Goal: Task Accomplishment & Management: Manage account settings

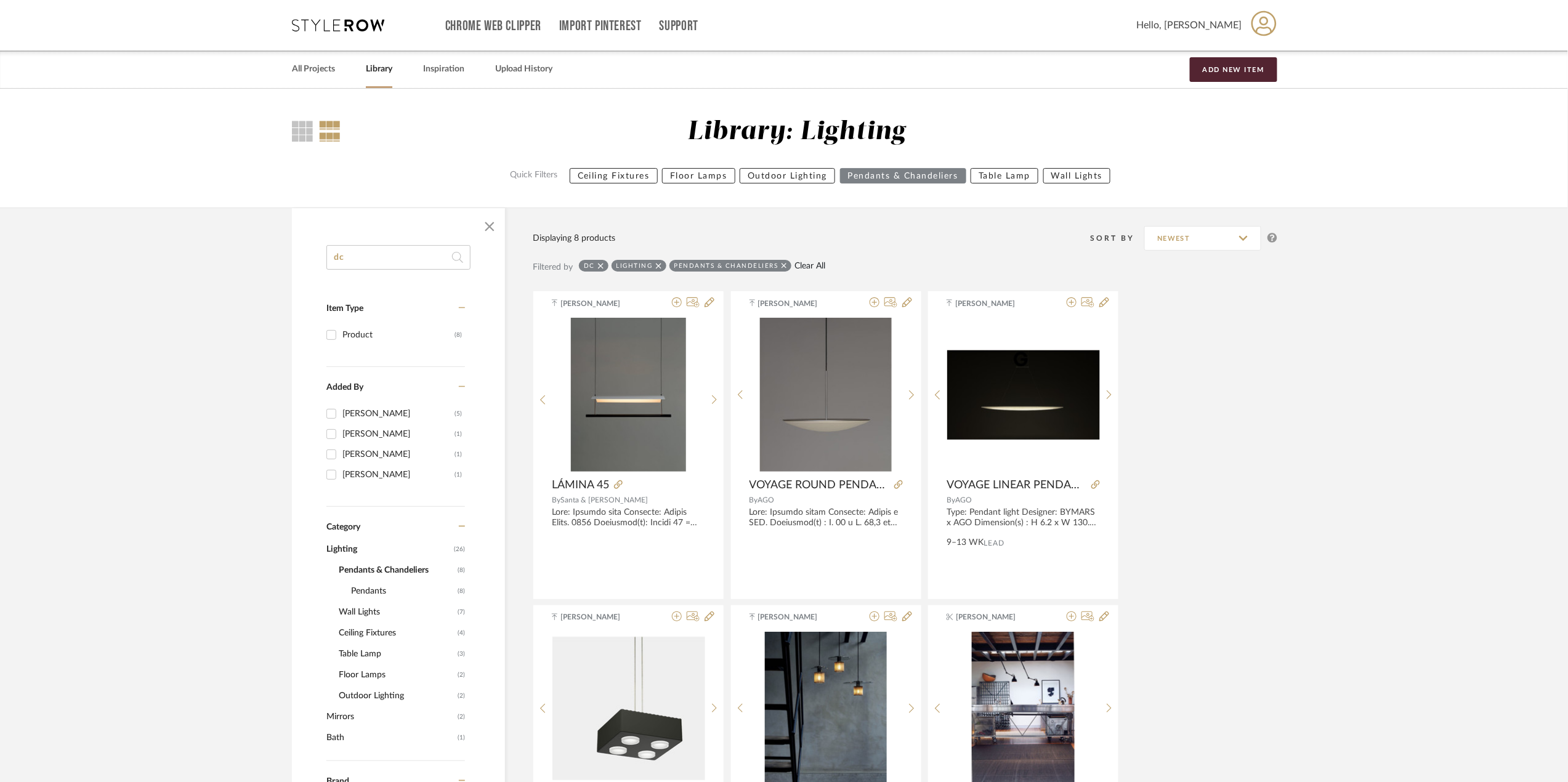
click at [818, 269] on link "Clear All" at bounding box center [810, 266] width 31 height 10
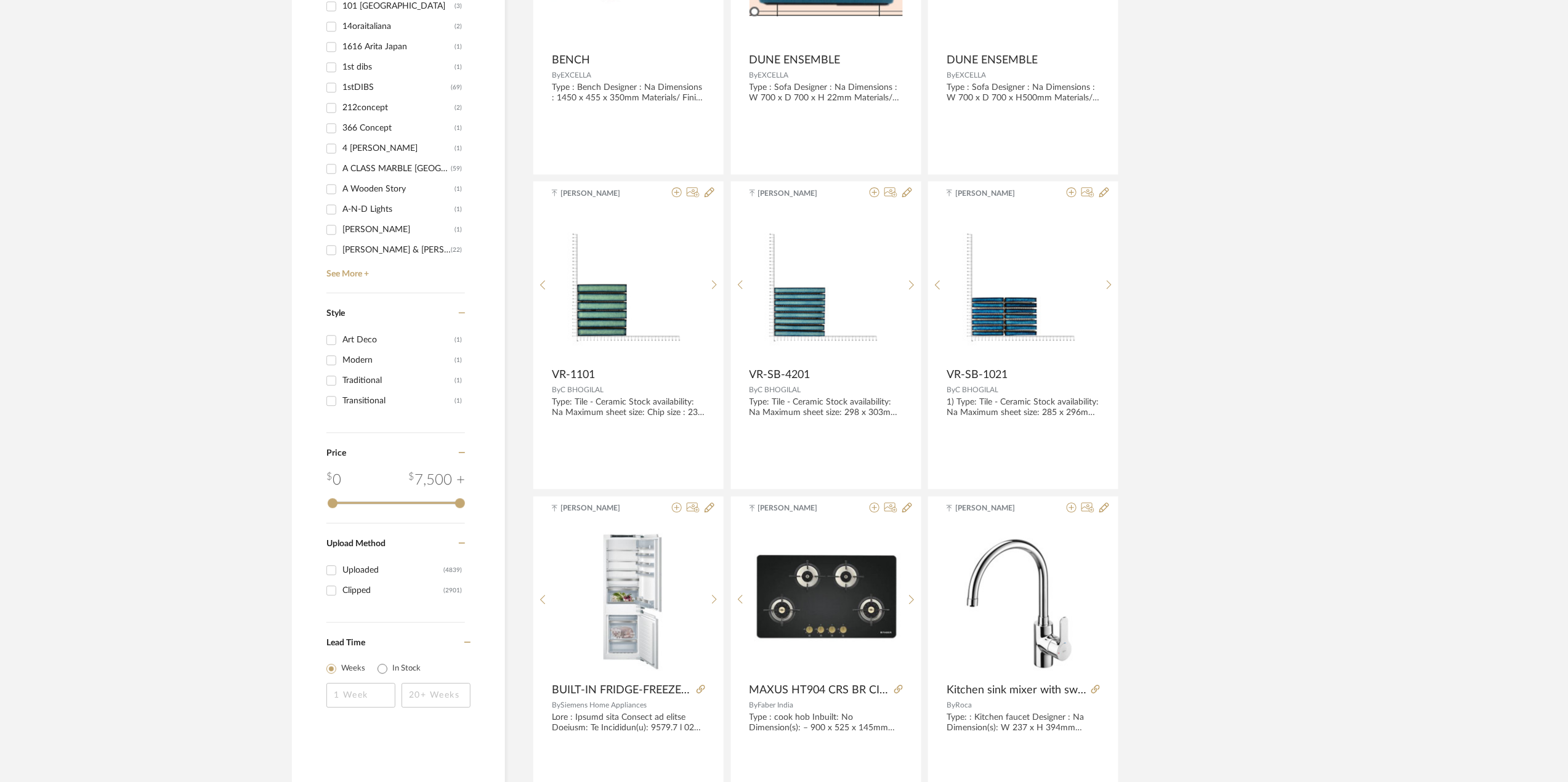
scroll to position [1231, 0]
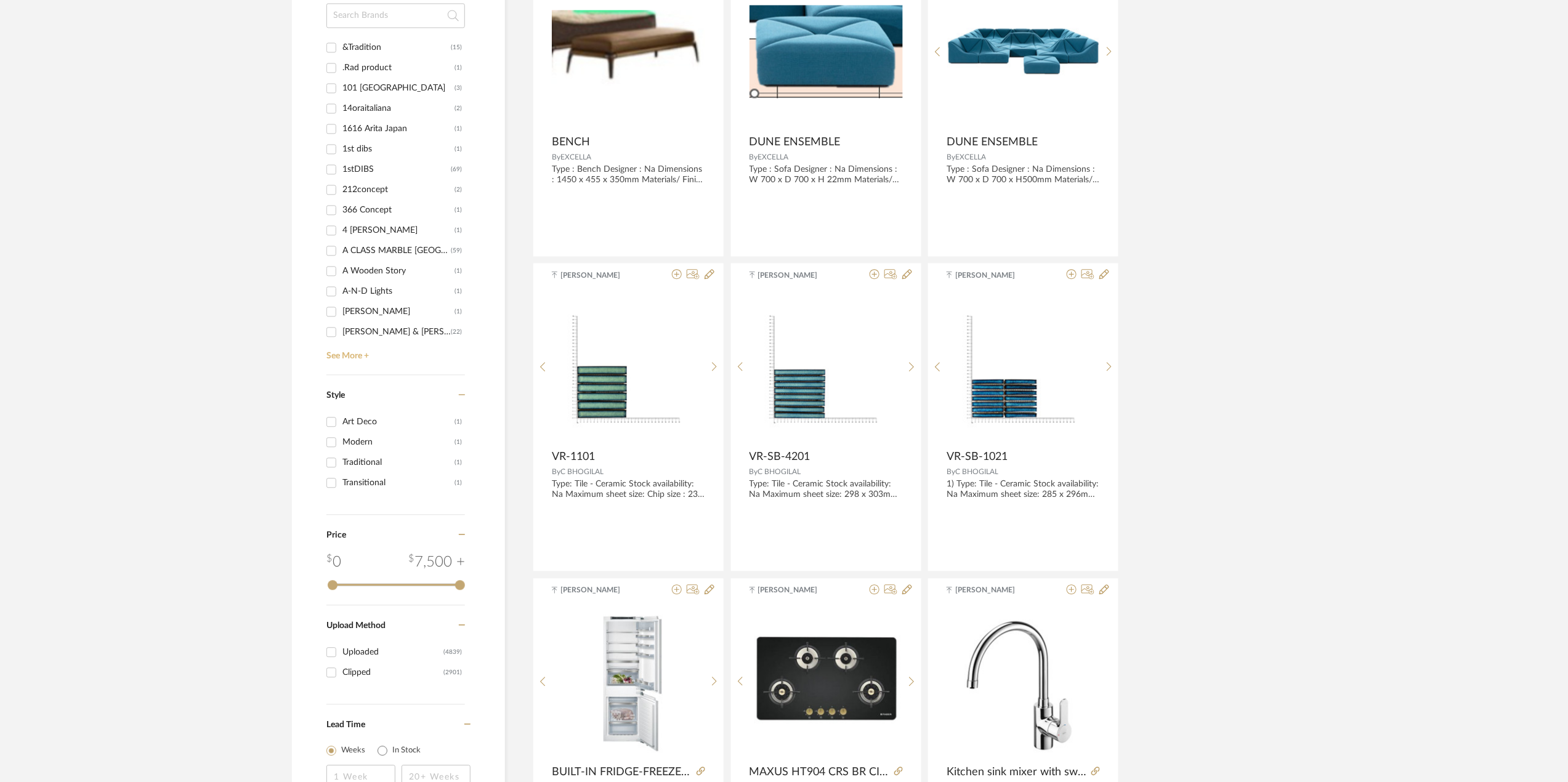
click at [350, 353] on link "See More +" at bounding box center [394, 351] width 142 height 20
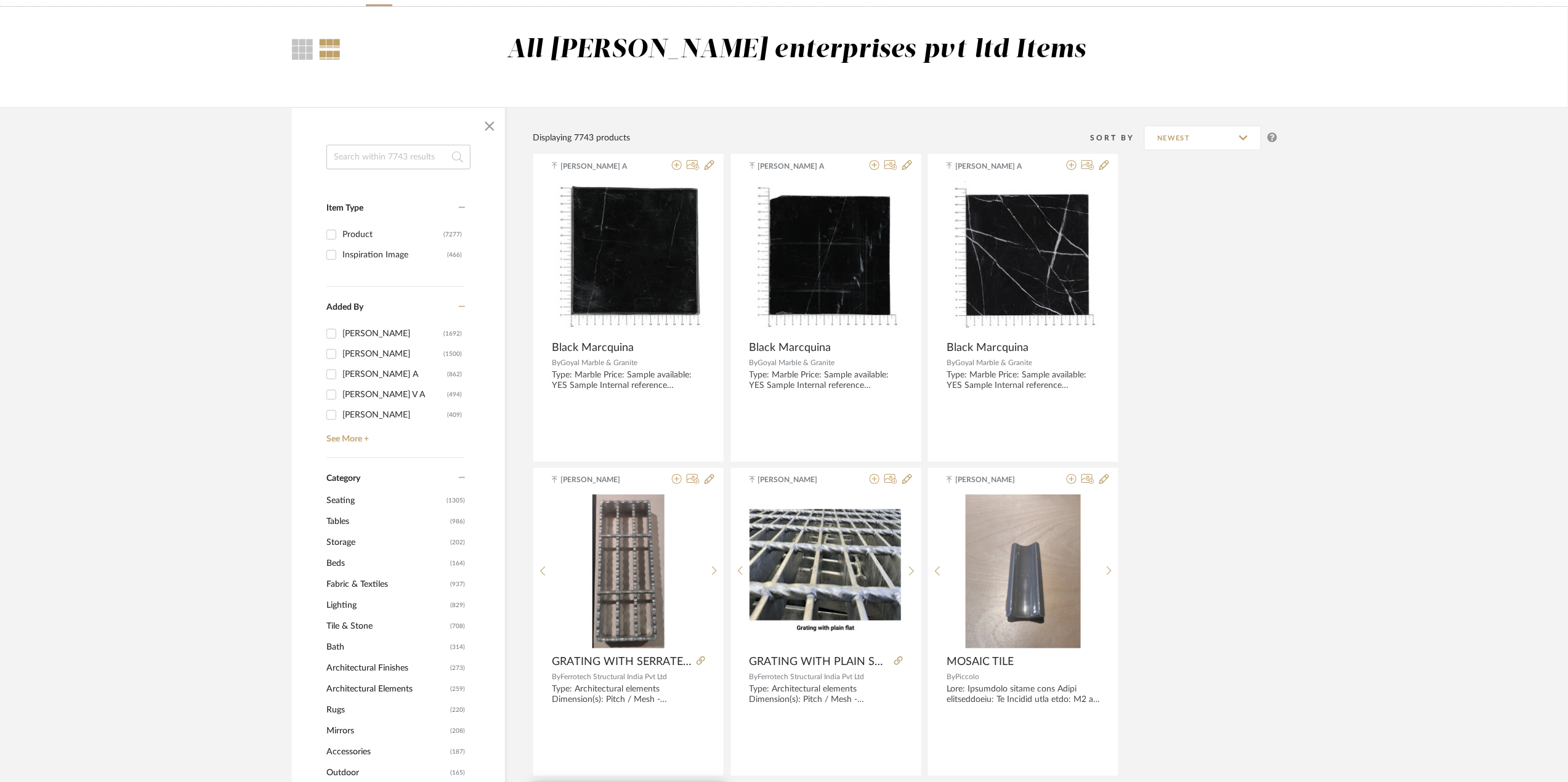
scroll to position [0, 0]
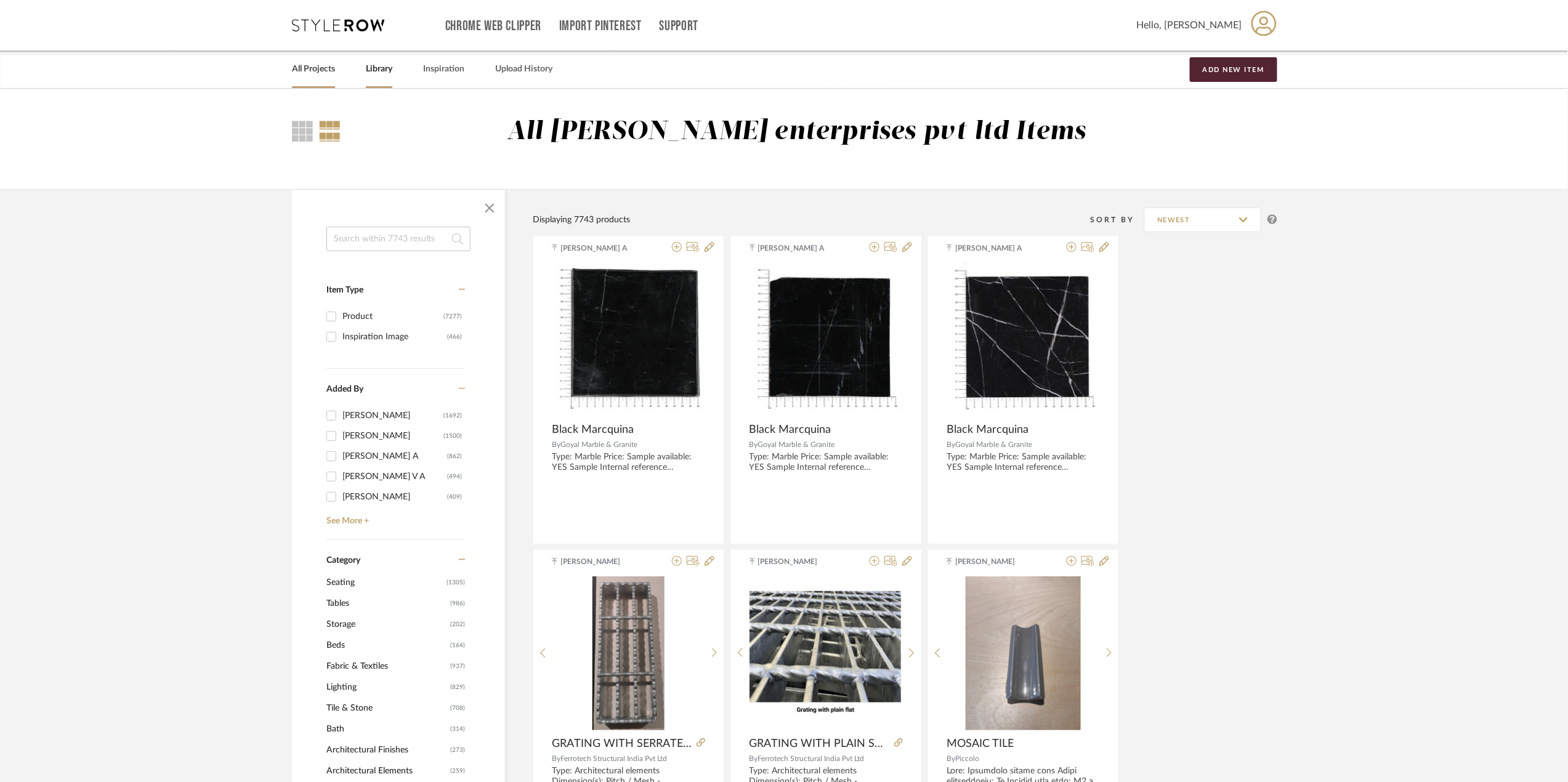
click at [301, 72] on link "All Projects" at bounding box center [314, 69] width 43 height 17
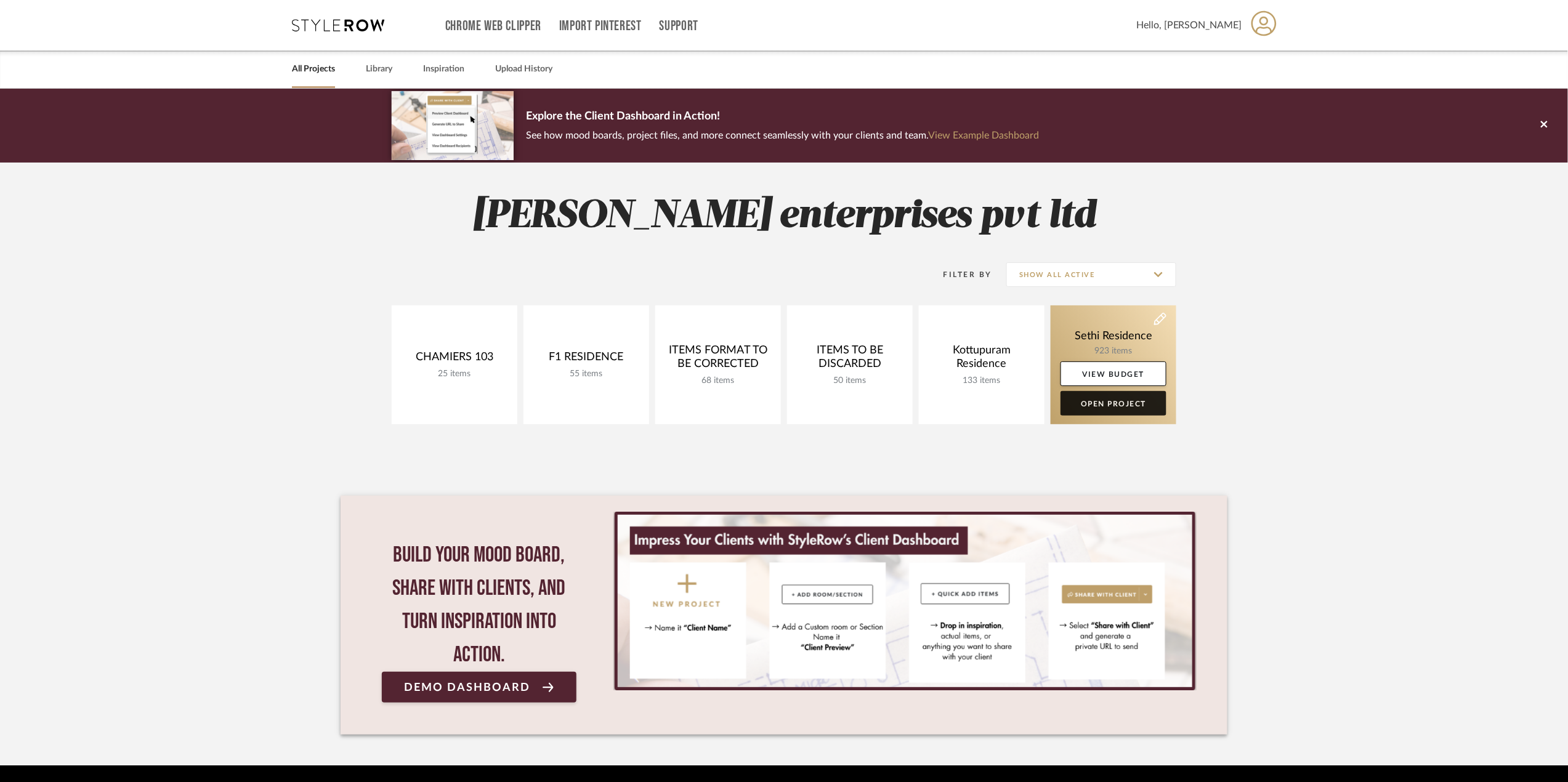
click at [1129, 399] on link "Open Project" at bounding box center [1114, 403] width 106 height 24
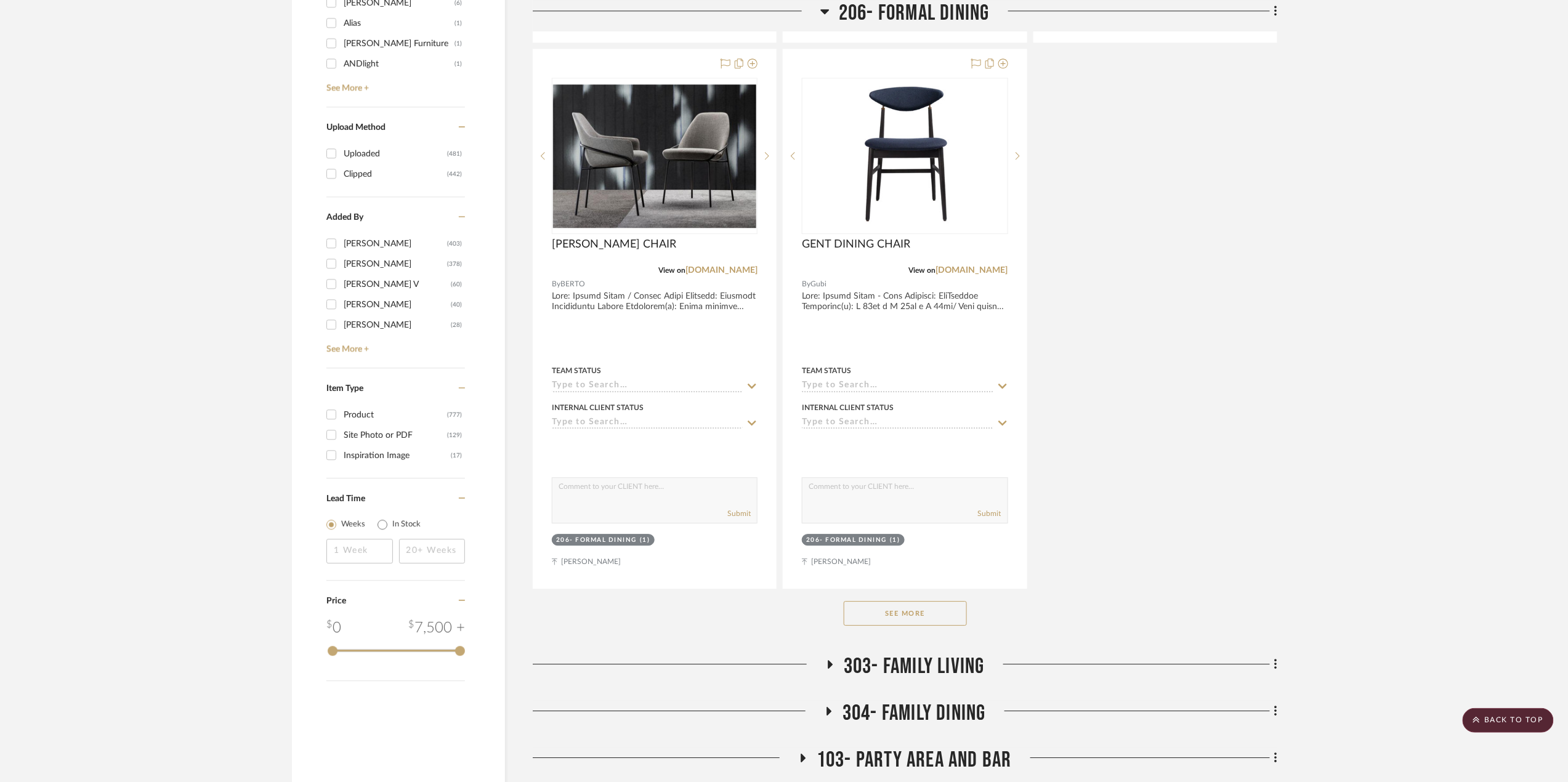
scroll to position [1477, 0]
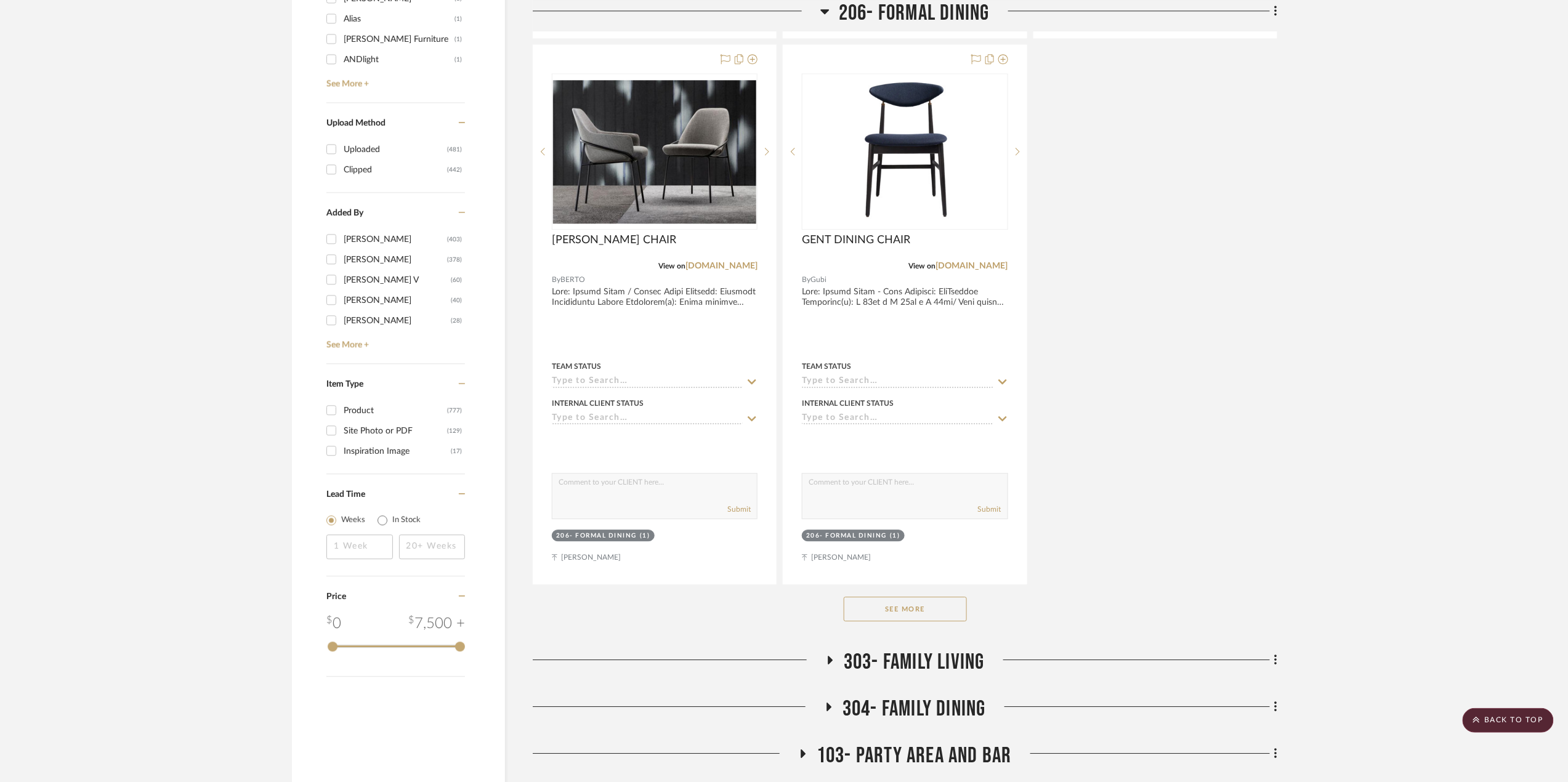
click at [931, 611] on button "See More" at bounding box center [905, 609] width 123 height 24
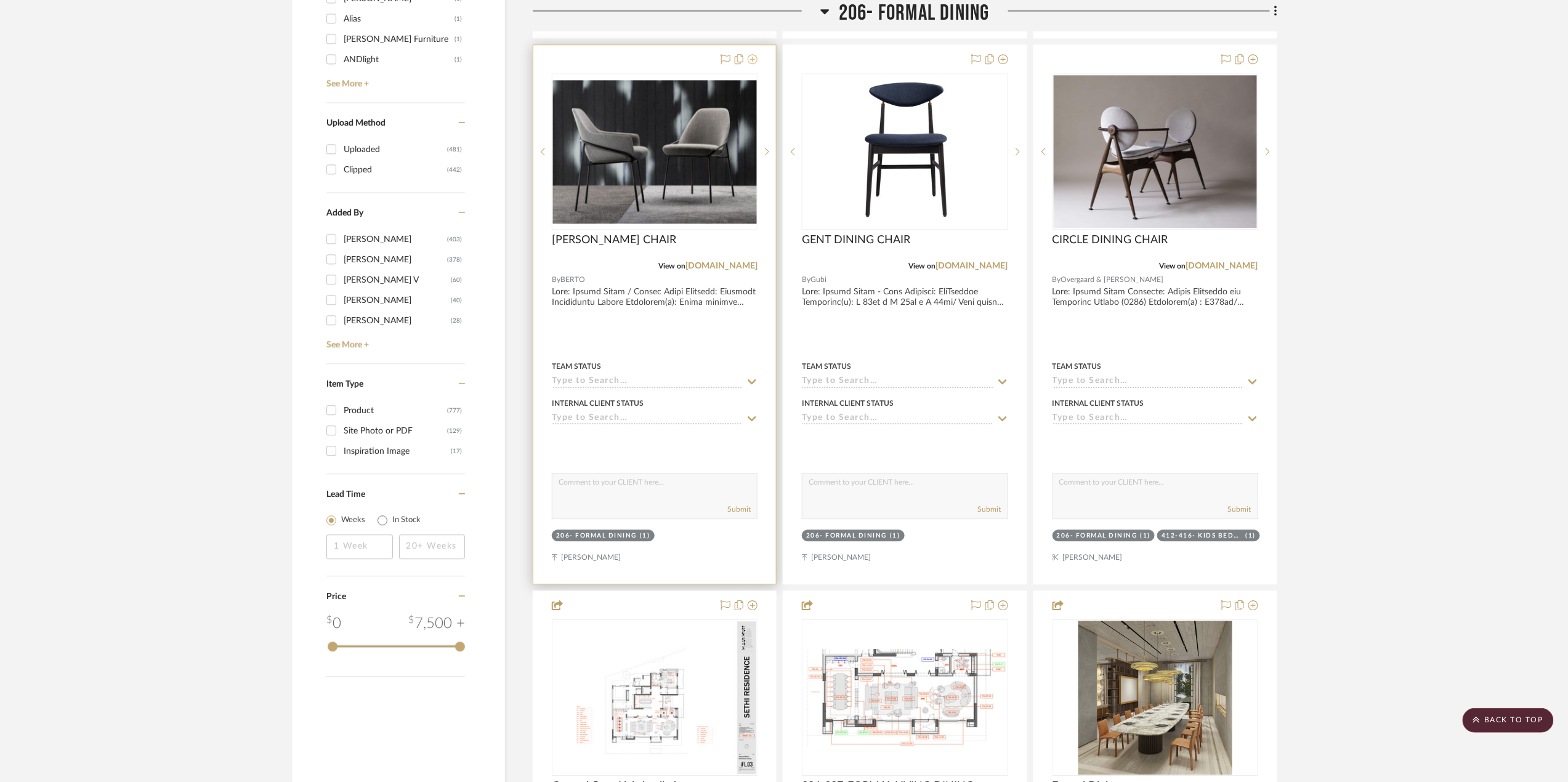
click at [757, 63] on icon at bounding box center [753, 59] width 10 height 10
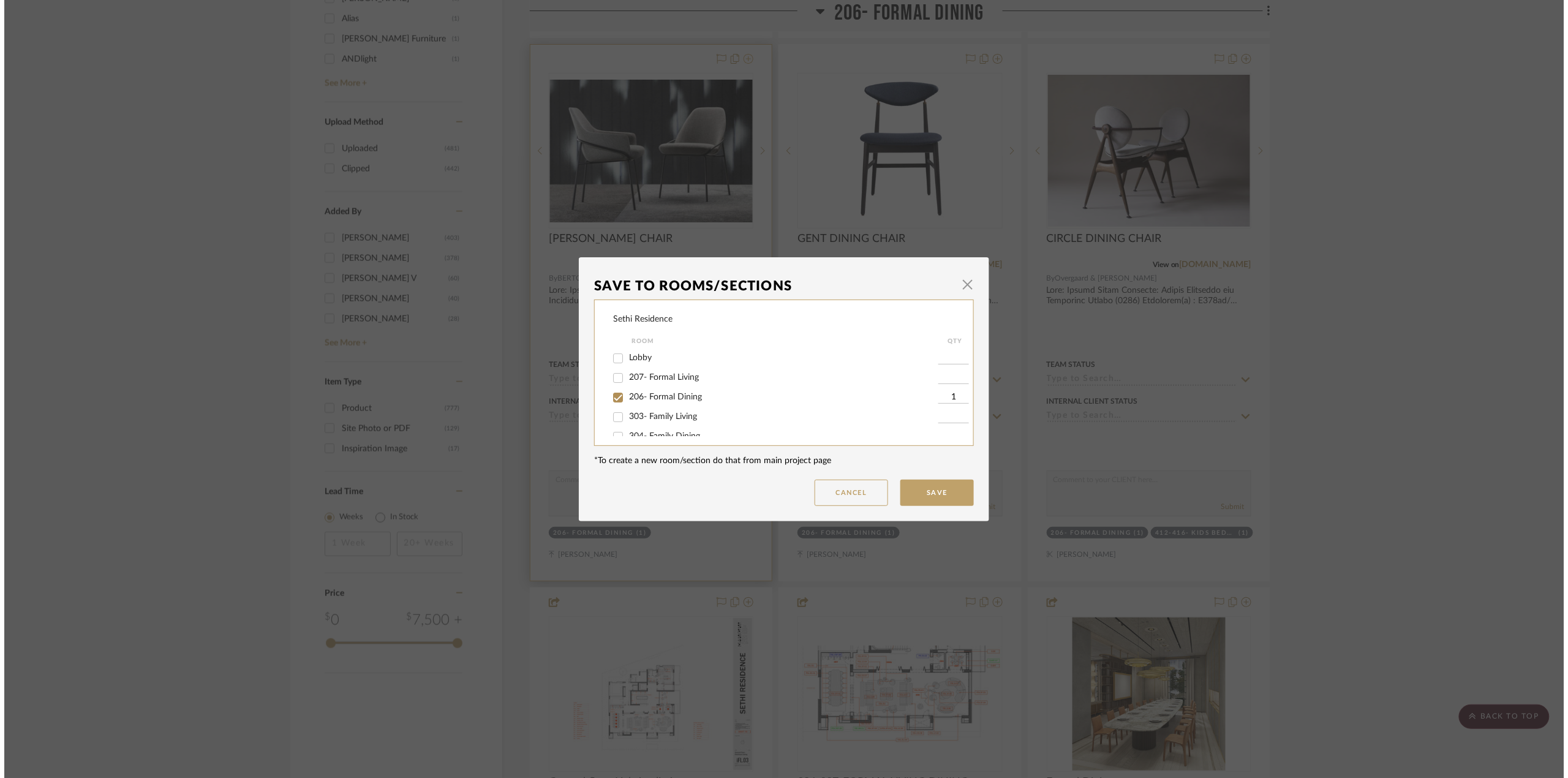
scroll to position [0, 0]
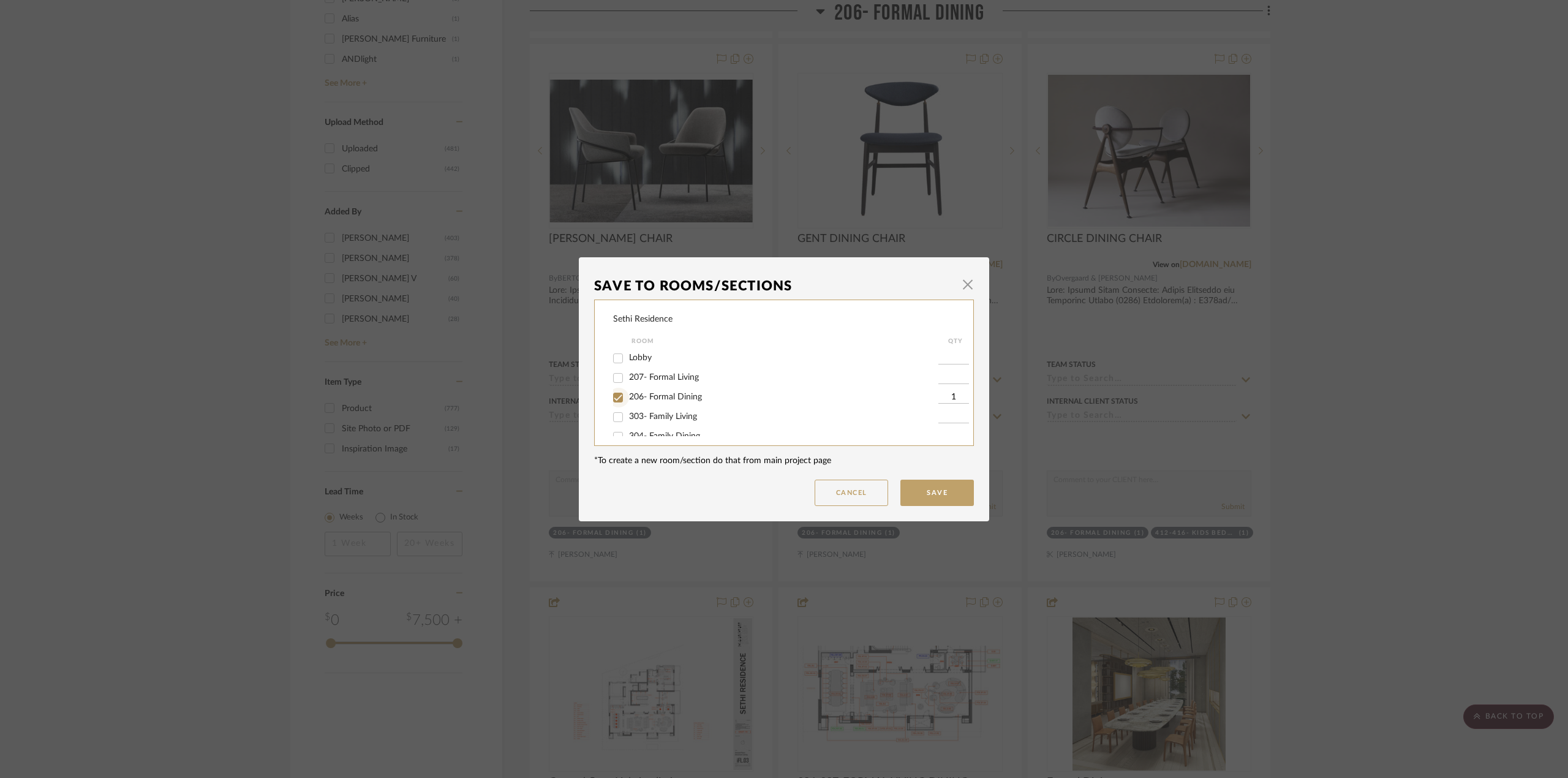
click at [613, 398] on input "206- Formal Dining" at bounding box center [618, 397] width 19 height 20
checkbox input "false"
click at [927, 483] on button "Save" at bounding box center [937, 492] width 73 height 26
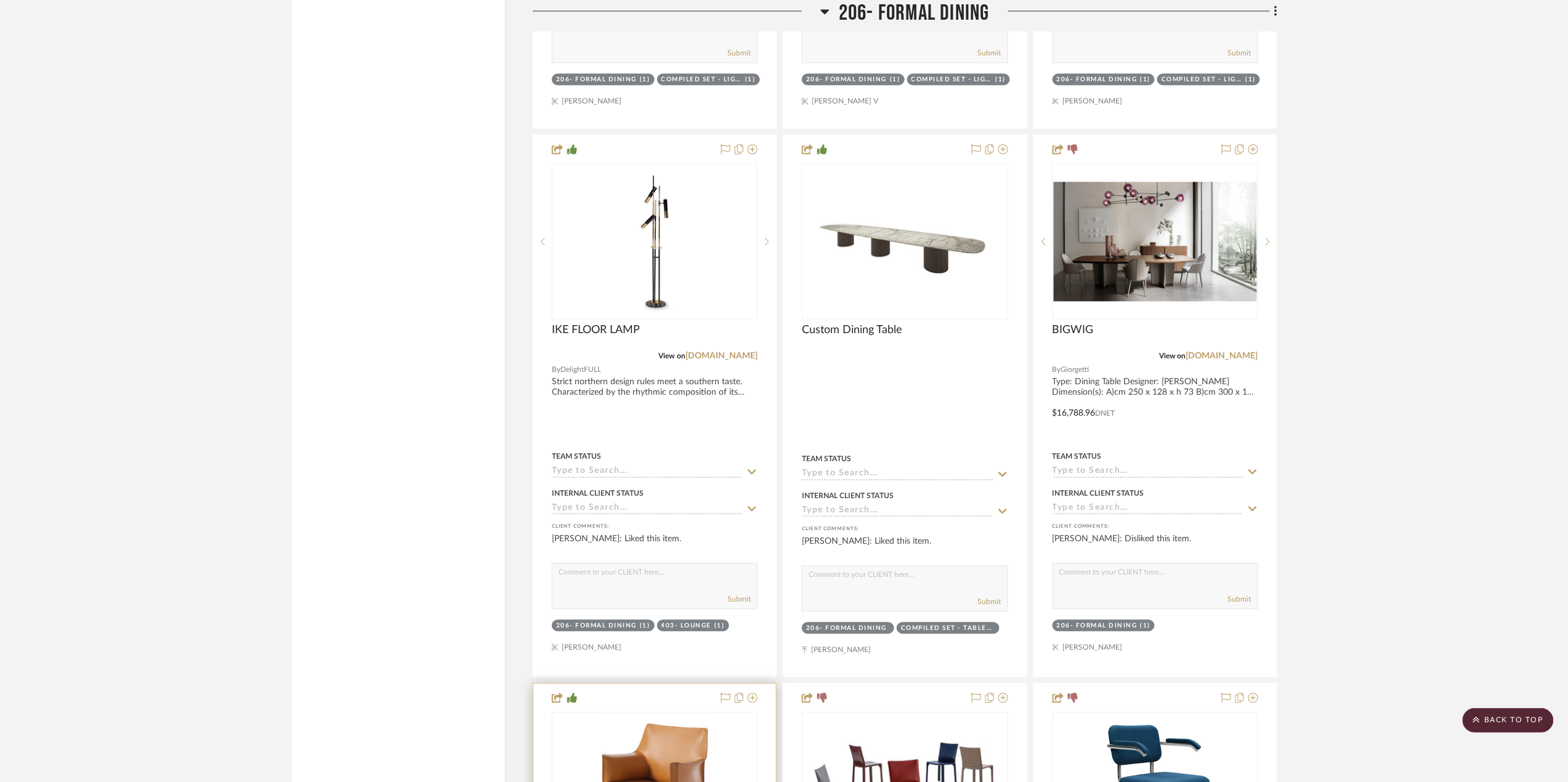
scroll to position [3365, 0]
